Goal: Task Accomplishment & Management: Complete application form

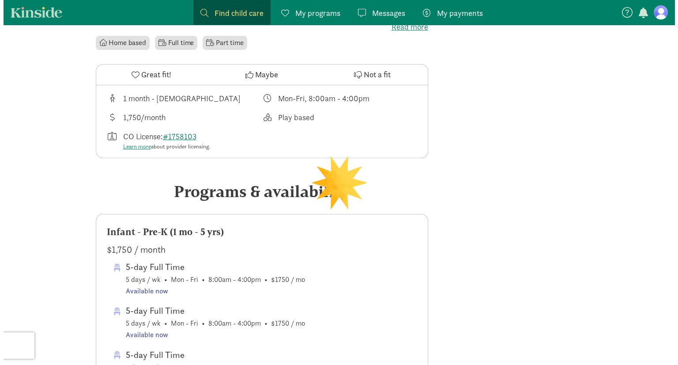
scroll to position [283, 0]
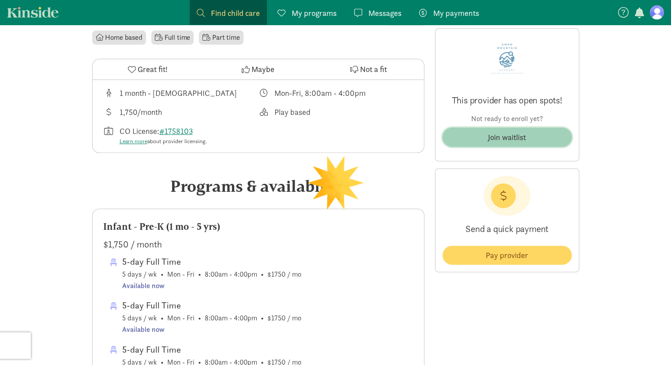
click at [514, 135] on div "Join waitlist" at bounding box center [507, 137] width 38 height 12
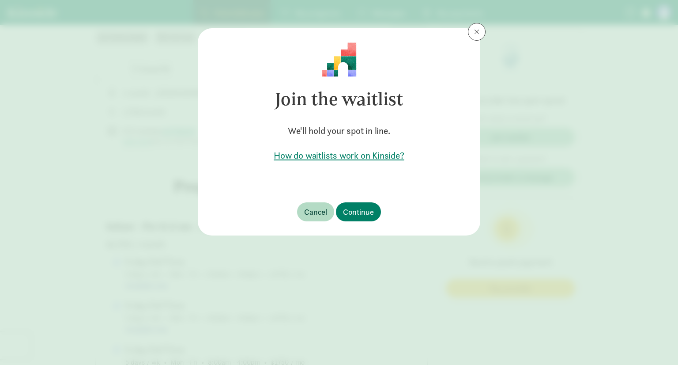
click at [362, 194] on footer "Cancel Continue" at bounding box center [339, 211] width 283 height 47
click at [362, 202] on footer "Cancel Continue" at bounding box center [339, 211] width 283 height 47
click at [360, 211] on span "Continue" at bounding box center [358, 212] width 31 height 12
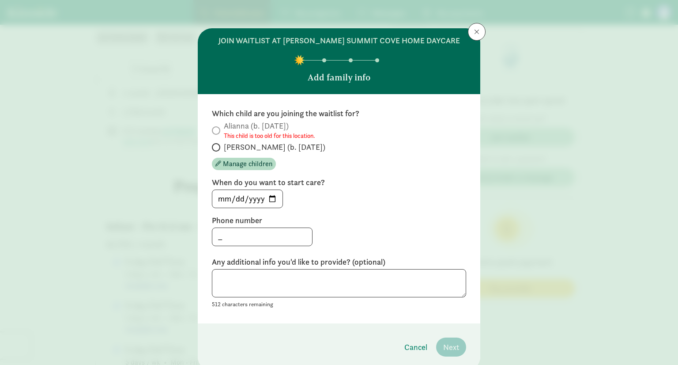
click at [215, 143] on span at bounding box center [216, 147] width 8 height 8
click at [215, 144] on input "[PERSON_NAME] (b. [DATE])" at bounding box center [215, 147] width 6 height 6
radio input "true"
click at [259, 232] on input "_" at bounding box center [262, 237] width 100 height 18
type input "7206091924_"
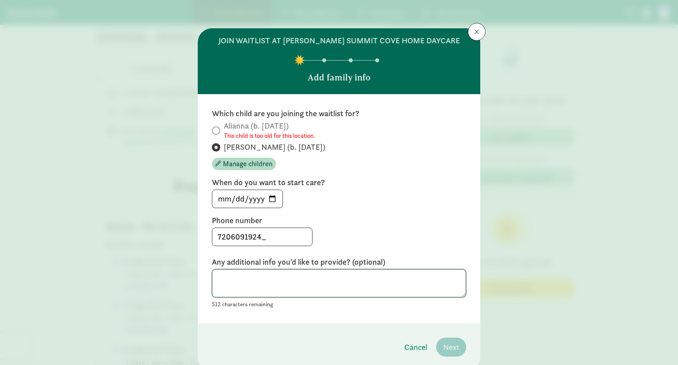
click at [240, 295] on textarea at bounding box center [339, 283] width 254 height 29
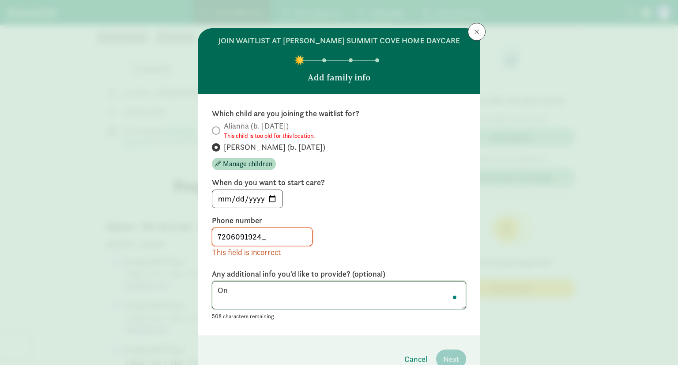
type textarea "O"
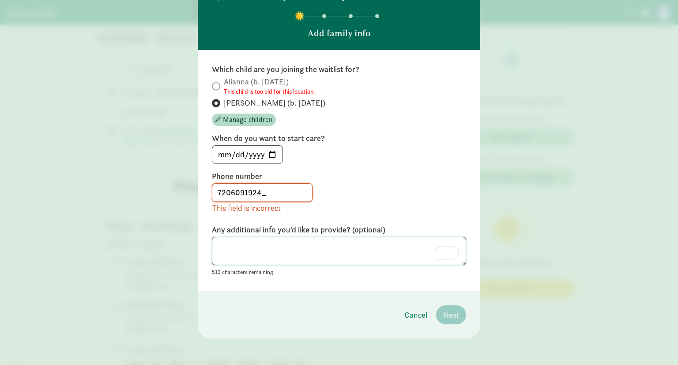
scroll to position [46, 0]
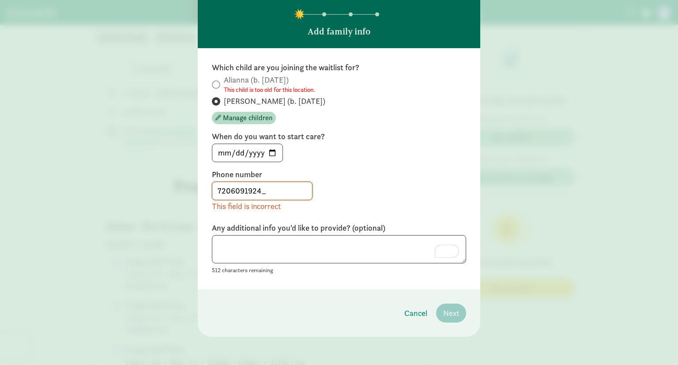
click at [290, 192] on input "7206091924_" at bounding box center [262, 191] width 100 height 18
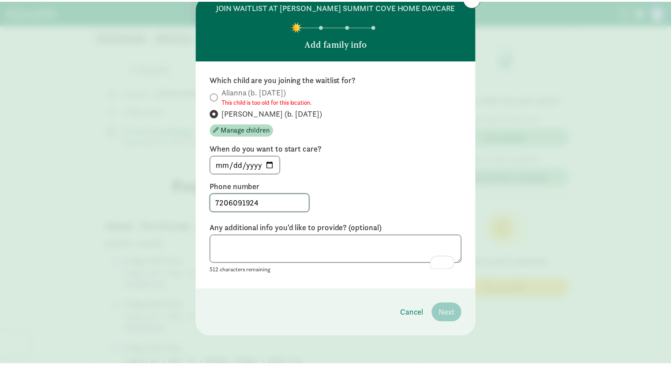
scroll to position [34, 0]
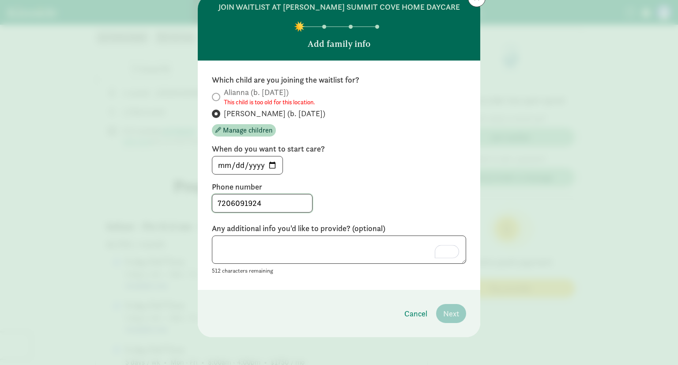
type input "7206091924"
click at [369, 248] on textarea "To enrich screen reader interactions, please activate Accessibility in Grammarl…" at bounding box center [339, 249] width 254 height 29
click at [270, 166] on input "[DATE]" at bounding box center [247, 165] width 70 height 18
type input "[DATE]"
click at [271, 160] on input "[DATE]" at bounding box center [247, 165] width 70 height 18
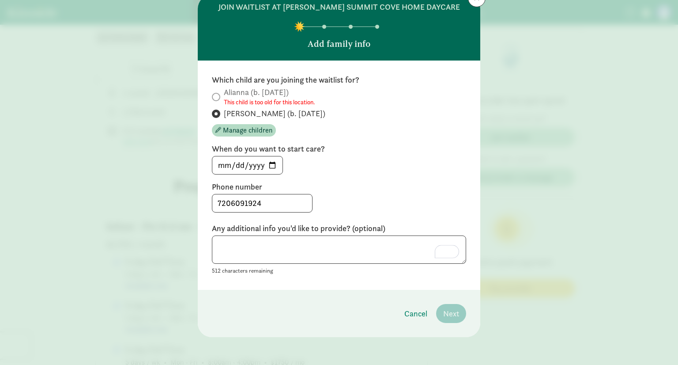
click at [332, 173] on div "[DATE]" at bounding box center [339, 165] width 254 height 19
click at [257, 258] on textarea "To enrich screen reader interactions, please activate Accessibility in Grammarl…" at bounding box center [339, 249] width 254 height 29
type textarea "n"
click at [450, 310] on span "Next" at bounding box center [451, 313] width 16 height 12
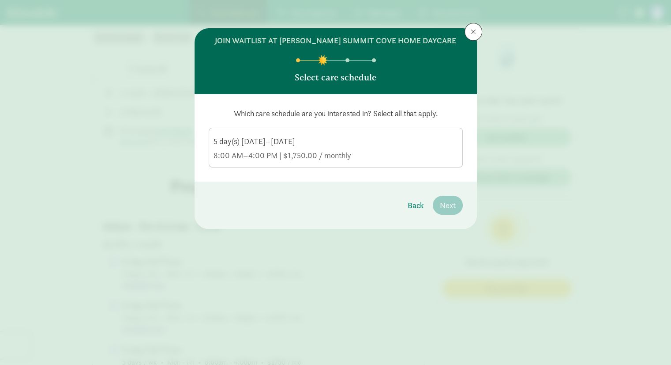
scroll to position [0, 0]
click at [288, 147] on div "5 day(s) [DATE]–[DATE] 8:00 AM–4:00 PM | $1,750.00 / monthly" at bounding box center [336, 148] width 245 height 25
click at [0, 0] on input "5 day(s) [DATE]–[DATE] 8:00 AM–4:00 PM | $1,750.00 / monthly" at bounding box center [0, 0] width 0 height 0
click at [447, 205] on span "Next" at bounding box center [448, 205] width 16 height 12
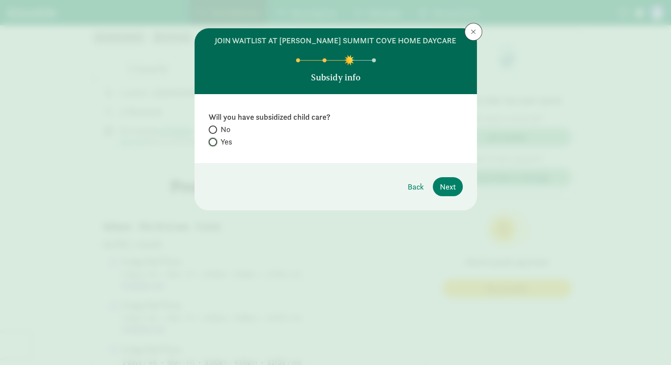
click at [212, 143] on input "Yes" at bounding box center [212, 142] width 6 height 6
radio input "true"
click at [445, 188] on span "Next" at bounding box center [448, 187] width 16 height 12
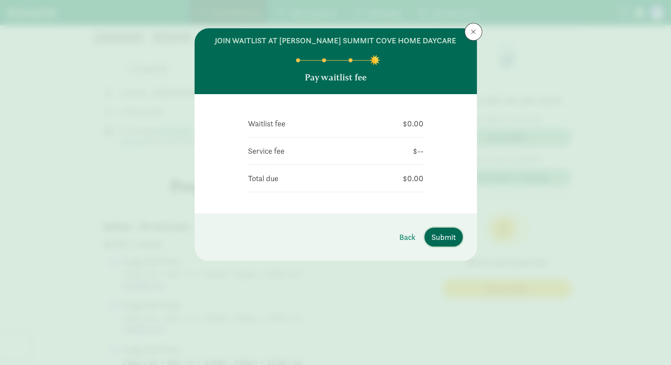
click at [433, 237] on span "Submit" at bounding box center [444, 237] width 24 height 12
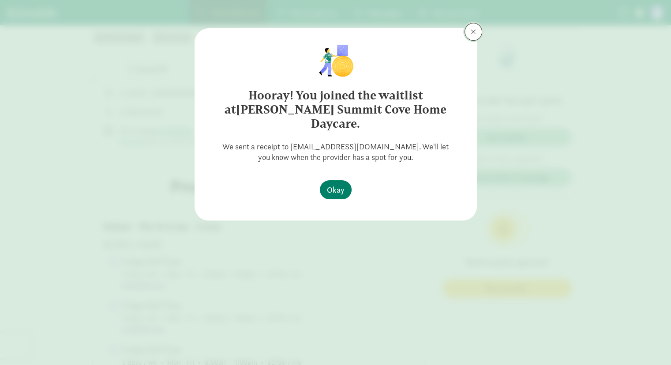
click at [473, 34] on span at bounding box center [473, 31] width 5 height 7
